Goal: Transaction & Acquisition: Purchase product/service

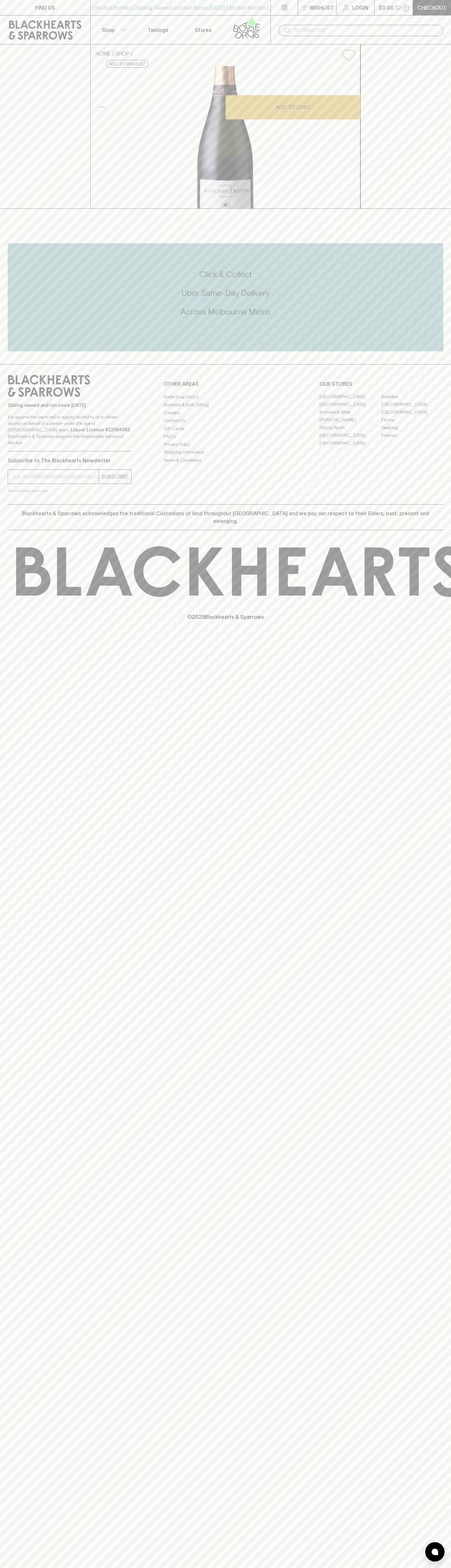
click at [370, 11] on link "Login" at bounding box center [355, 7] width 38 height 15
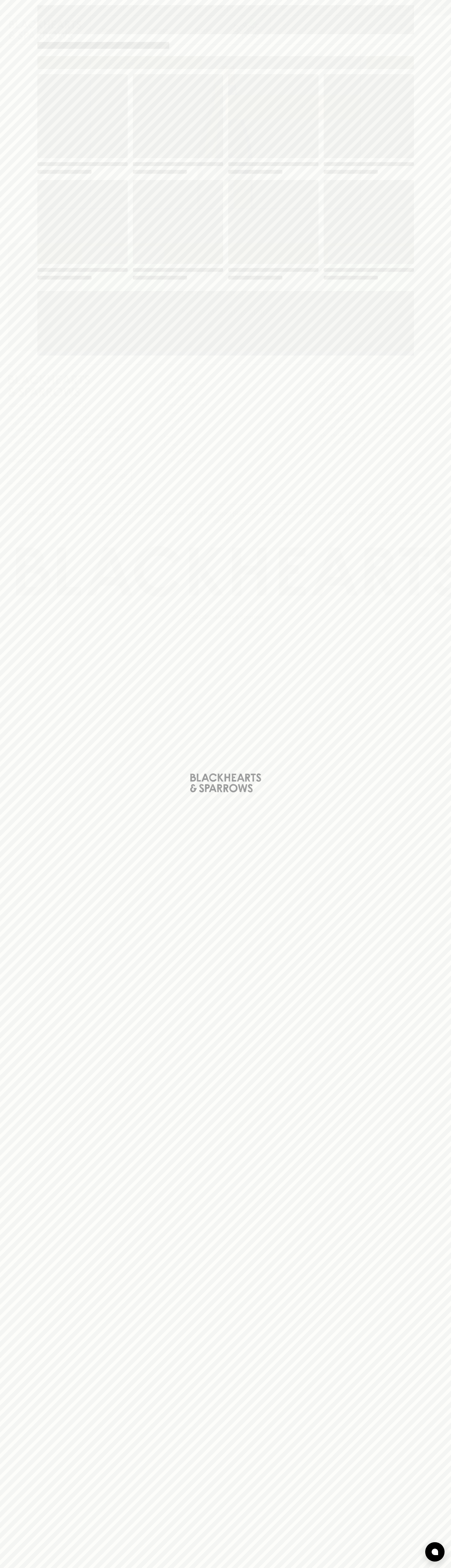
click at [380, 1568] on html "FIND US | No Bad Bottles | Sibling Owned and Run Since 2006 | No Bad Bottles | …" at bounding box center [226, 784] width 451 height 1568
click at [9, 615] on div "Loading" at bounding box center [226, 784] width 451 height 1568
